Goal: Task Accomplishment & Management: Manage account settings

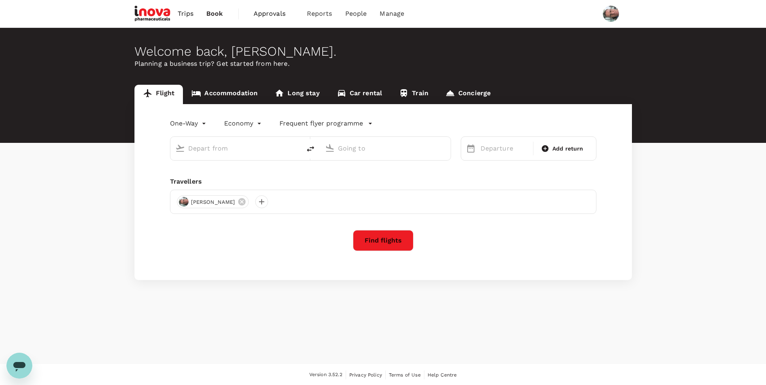
type input "roundtrip"
type input "business"
type input "Singapore Changi (SIN)"
type input "Narita Intl (NRT)"
type input "Singapore Changi (SIN)"
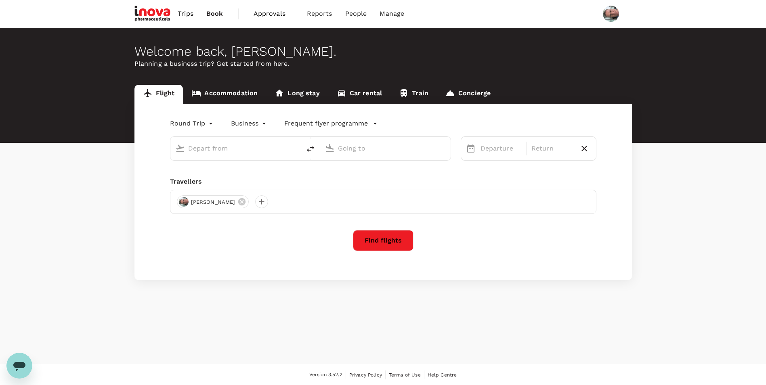
type input "Narita Intl (NRT)"
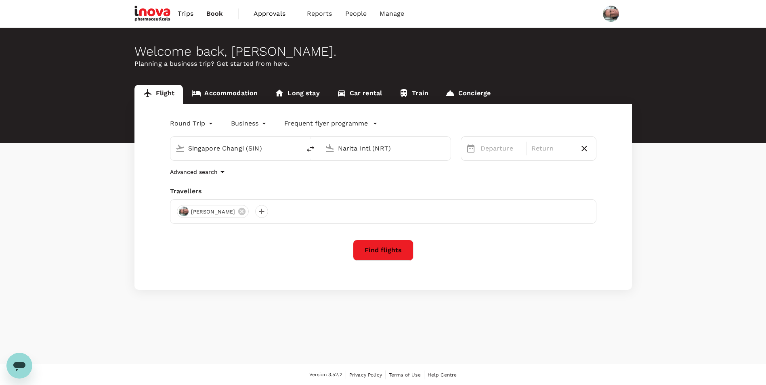
click at [268, 11] on span "Approvals" at bounding box center [273, 14] width 40 height 10
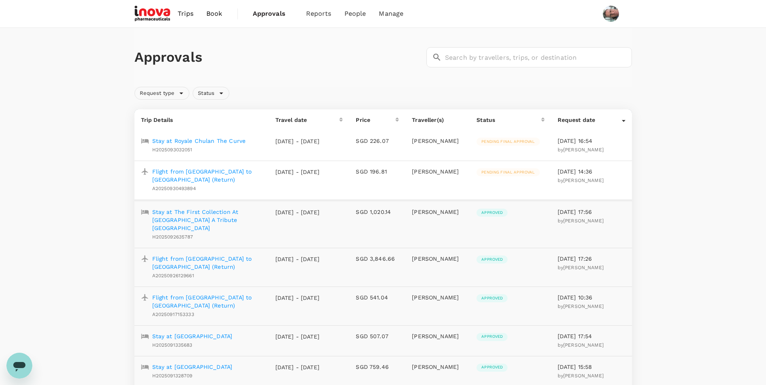
click at [170, 171] on p "Flight from [GEOGRAPHIC_DATA] to [GEOGRAPHIC_DATA] (Return)" at bounding box center [207, 175] width 110 height 16
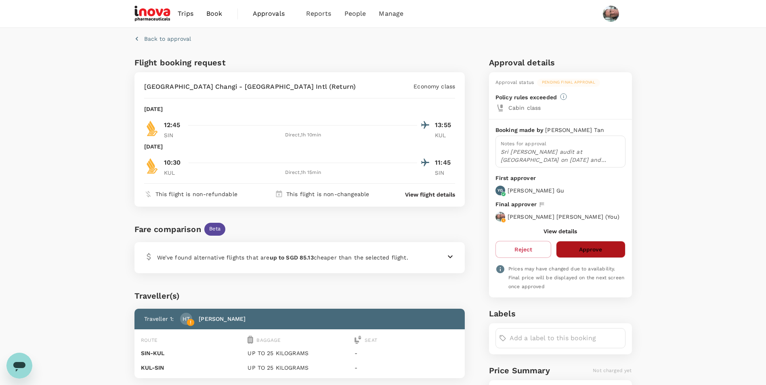
click at [583, 247] on button "Approve" at bounding box center [590, 249] width 69 height 17
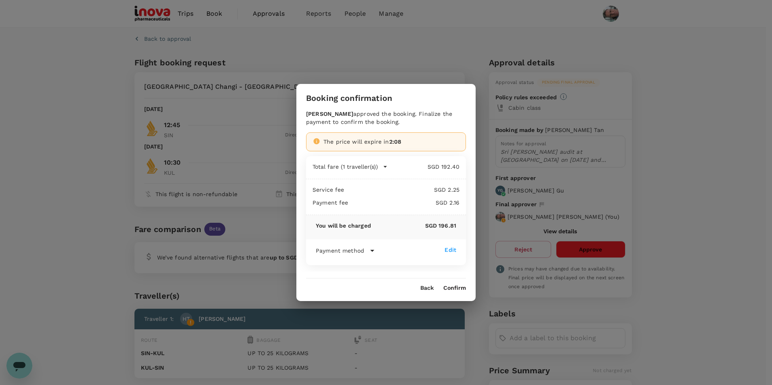
click at [452, 288] on button "Confirm" at bounding box center [454, 288] width 23 height 6
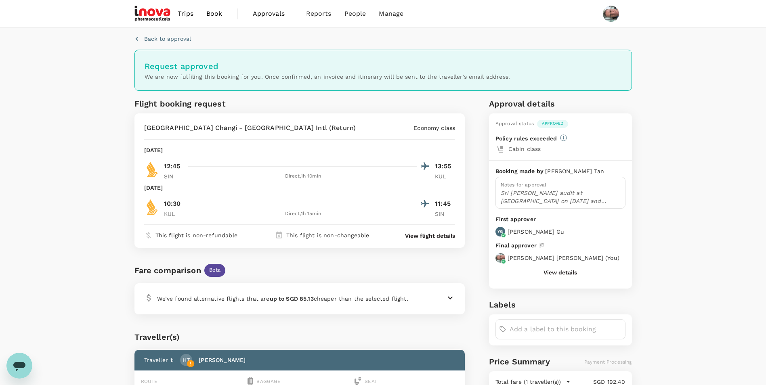
click at [159, 37] on p "Back to approval" at bounding box center [167, 39] width 47 height 8
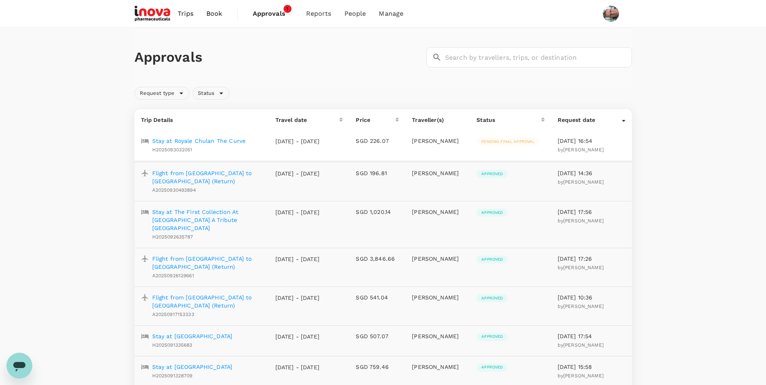
click at [184, 142] on p "Stay at Royale Chulan The Curve" at bounding box center [199, 141] width 94 height 8
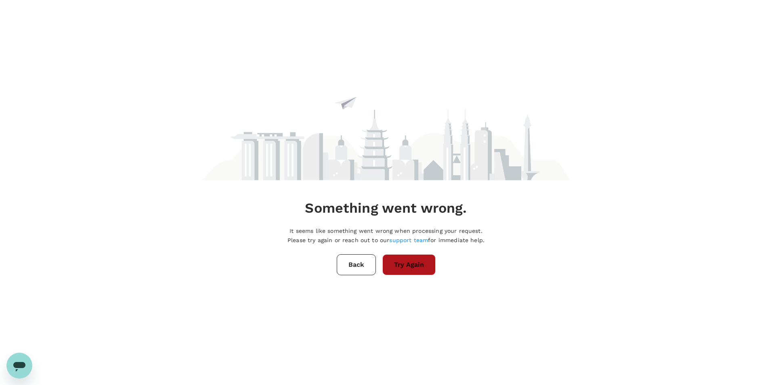
click at [402, 268] on button "Try Again" at bounding box center [408, 264] width 53 height 21
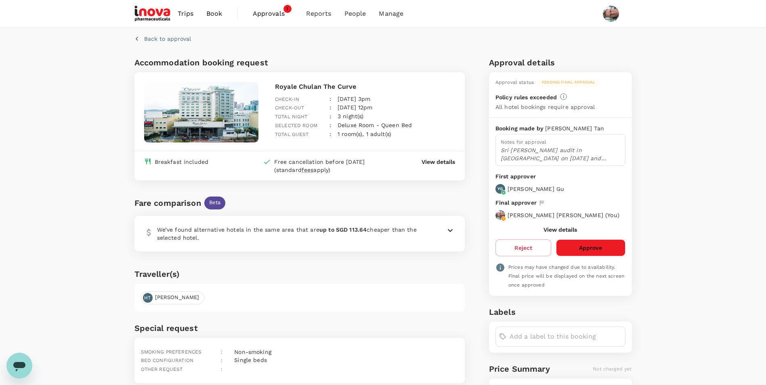
click at [586, 252] on button "Approve" at bounding box center [590, 247] width 69 height 17
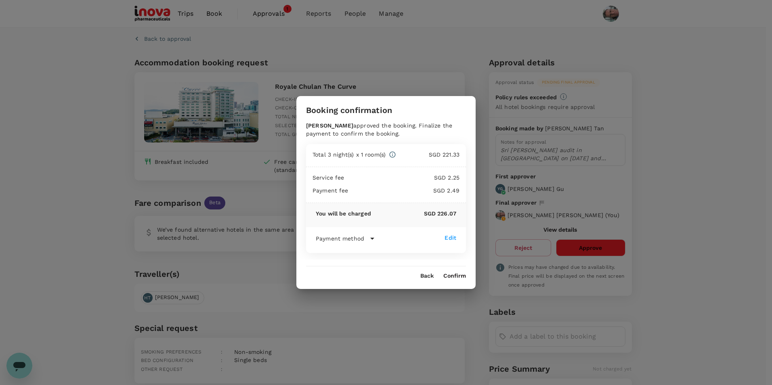
click at [458, 276] on button "Confirm" at bounding box center [454, 276] width 23 height 6
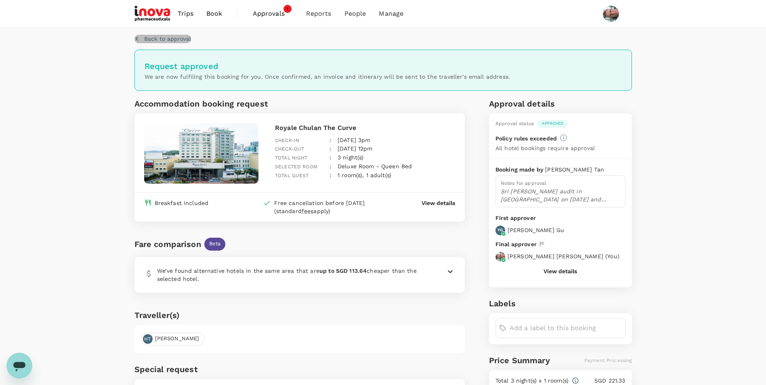
click at [168, 38] on p "Back to approval" at bounding box center [167, 39] width 47 height 8
